Goal: Navigation & Orientation: Find specific page/section

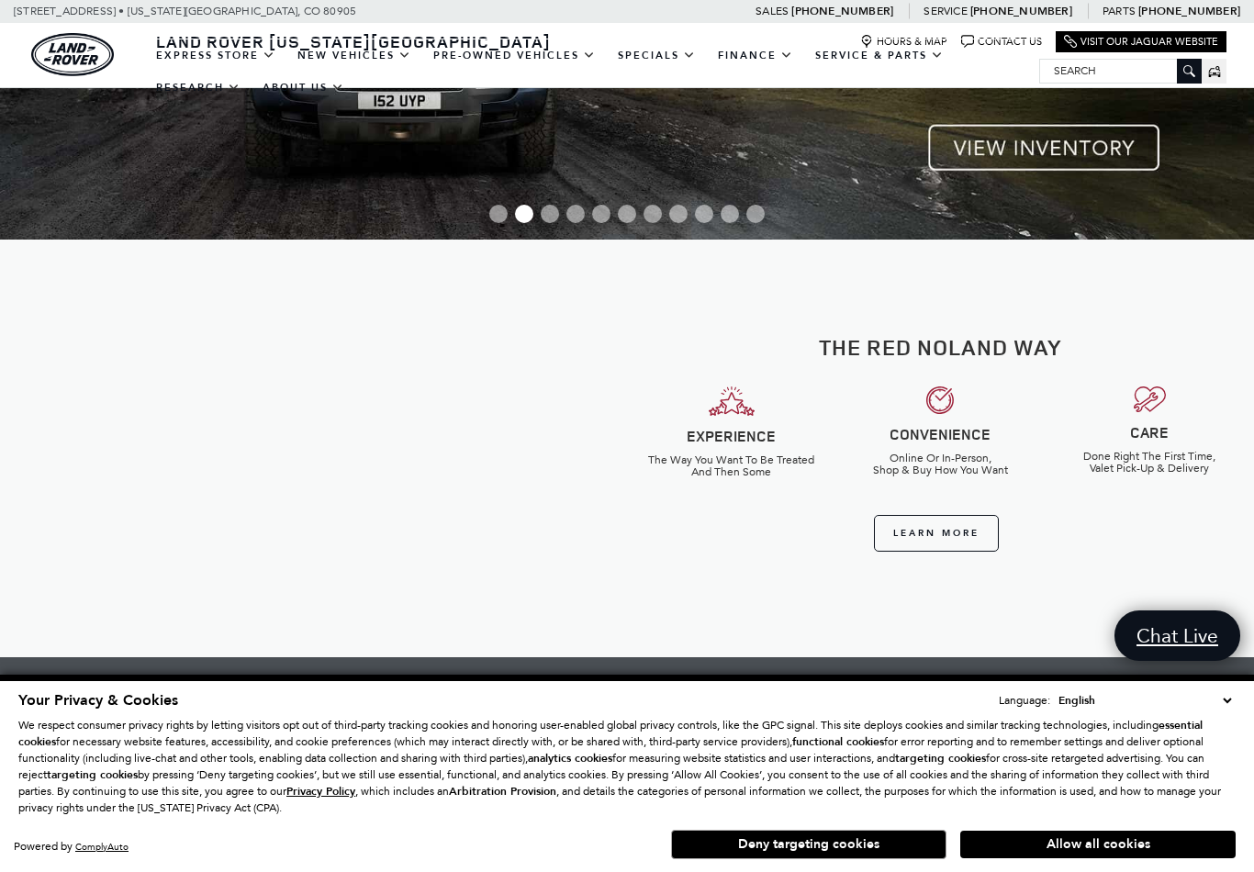
scroll to position [295, 0]
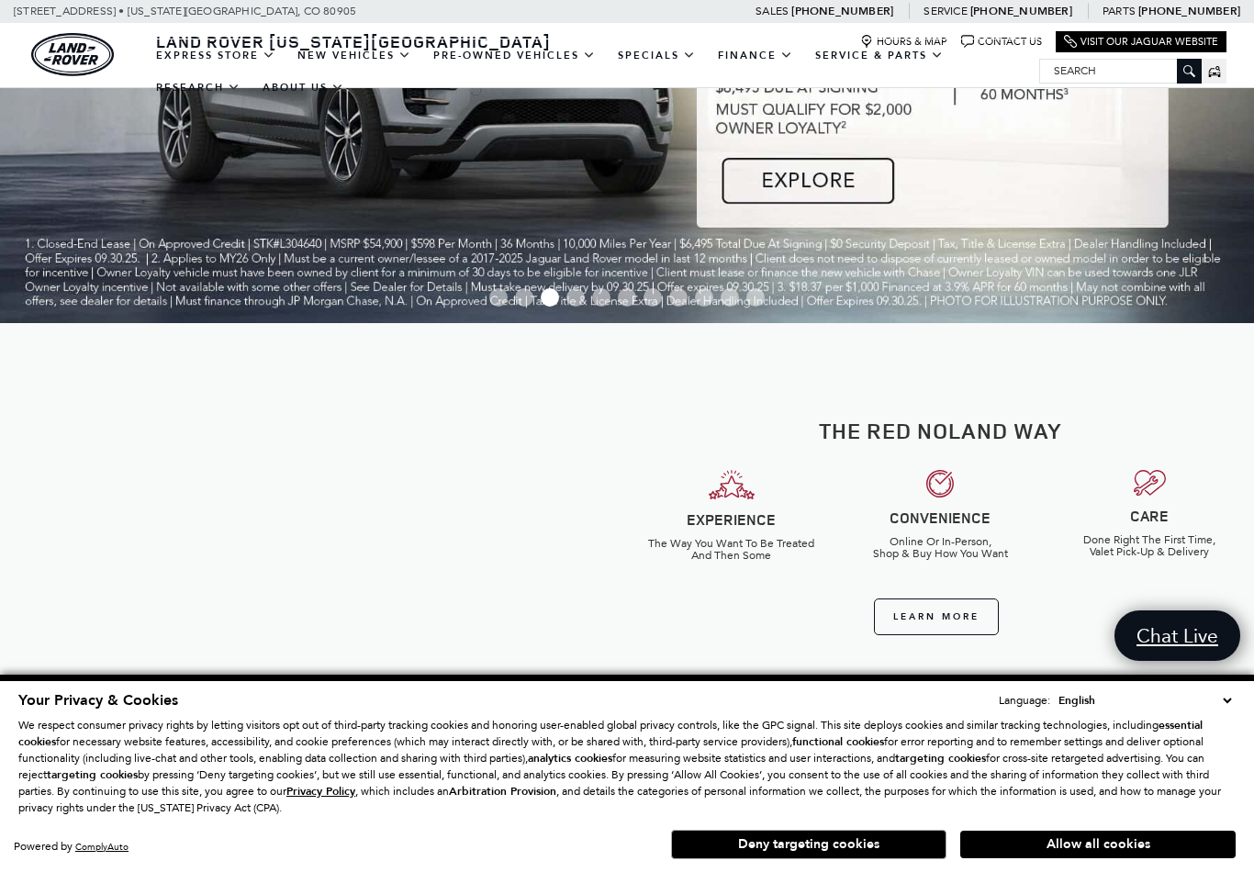
click at [0, 0] on link "View Certified Pre-Owned" at bounding box center [0, 0] width 0 height 0
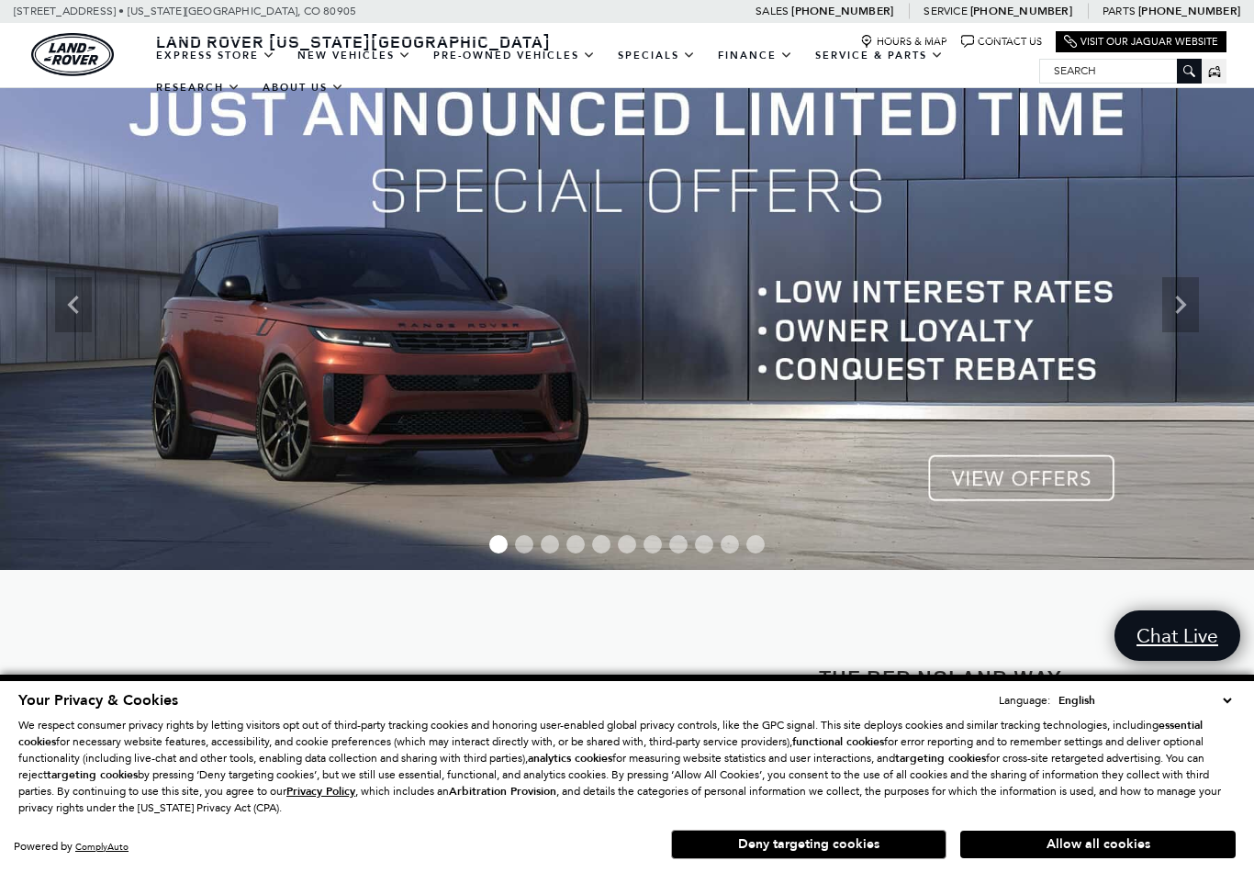
click at [0, 0] on link "View All Pre-Owned Vehicles" at bounding box center [0, 0] width 0 height 0
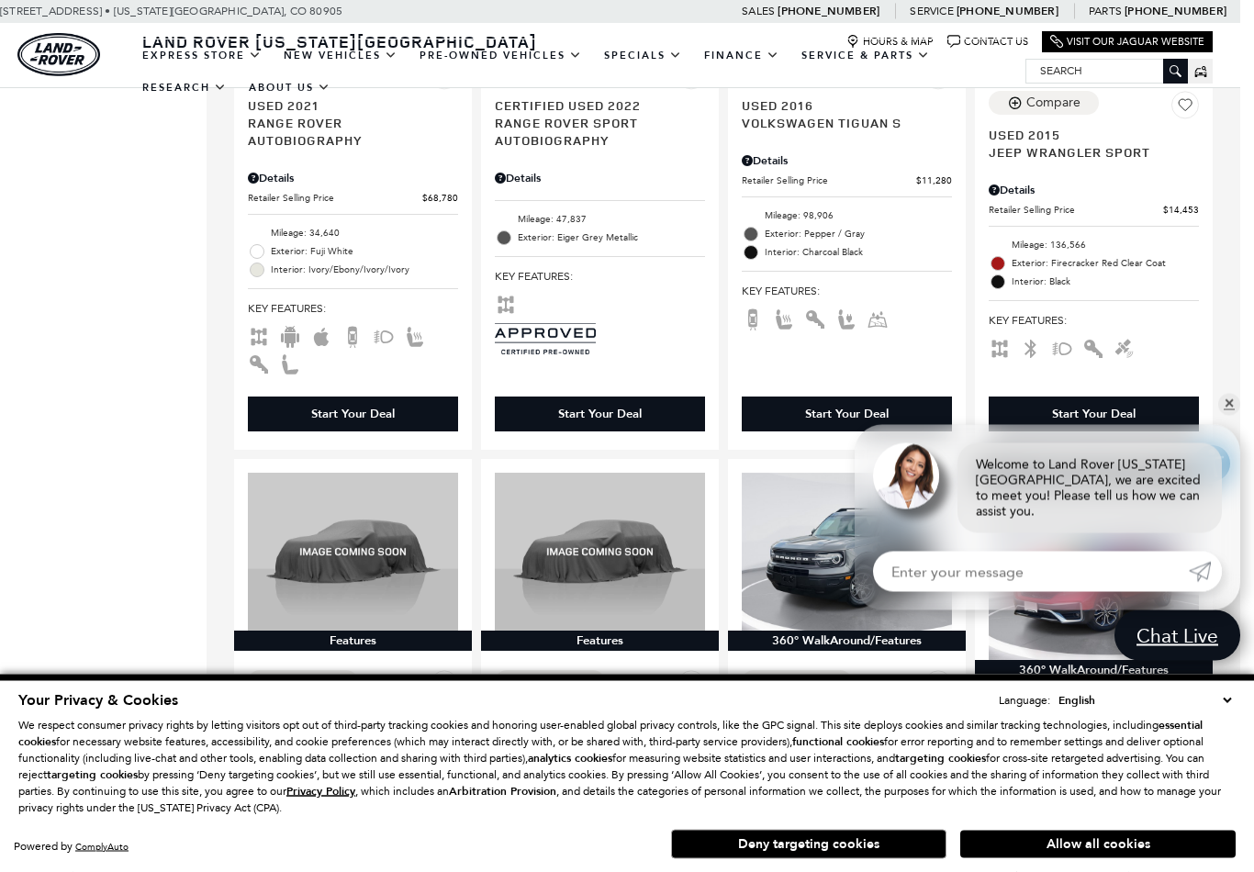
scroll to position [2611, 14]
click at [1226, 416] on link "✕" at bounding box center [1229, 405] width 22 height 22
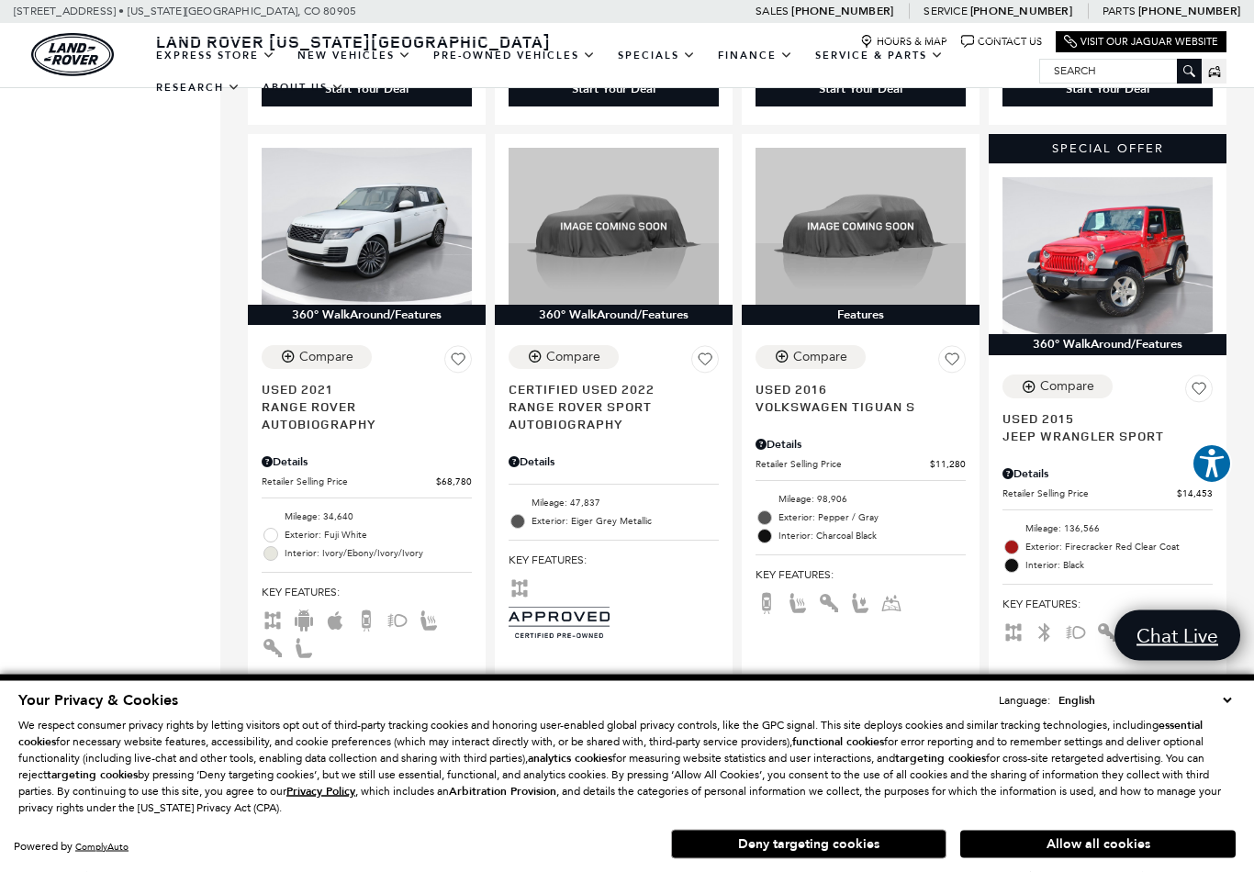
scroll to position [2214, 0]
